Goal: Navigation & Orientation: Find specific page/section

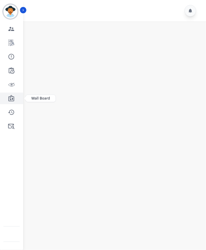
click at [10, 100] on icon "Sidebar" at bounding box center [11, 98] width 6 height 6
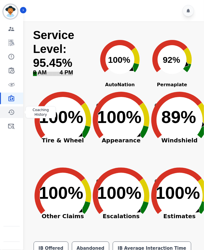
click at [10, 107] on link "Sidebar" at bounding box center [12, 112] width 22 height 12
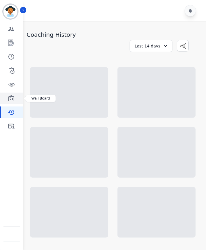
click at [10, 98] on icon "Sidebar" at bounding box center [11, 98] width 6 height 6
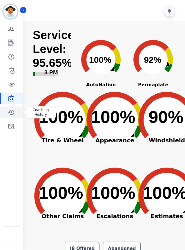
click at [15, 109] on link "Sidebar" at bounding box center [12, 112] width 22 height 12
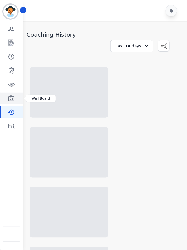
click at [11, 98] on icon "Sidebar" at bounding box center [11, 98] width 7 height 7
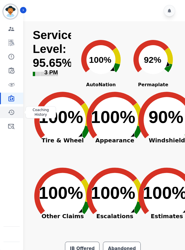
click at [13, 110] on icon "Sidebar" at bounding box center [11, 112] width 7 height 7
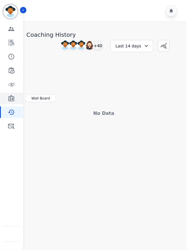
click at [14, 93] on link "Sidebar" at bounding box center [12, 99] width 22 height 12
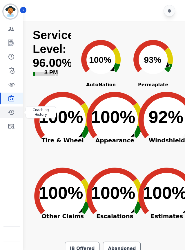
click at [10, 114] on icon "Sidebar" at bounding box center [11, 112] width 7 height 7
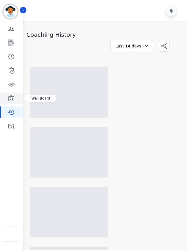
click at [9, 98] on icon "Sidebar" at bounding box center [11, 98] width 7 height 7
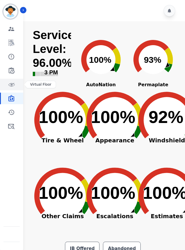
click at [8, 82] on icon "Sidebar" at bounding box center [11, 84] width 7 height 7
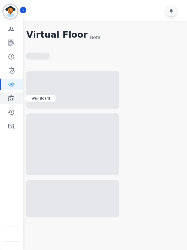
click at [11, 98] on icon "Sidebar" at bounding box center [11, 98] width 7 height 7
